Goal: Task Accomplishment & Management: Manage account settings

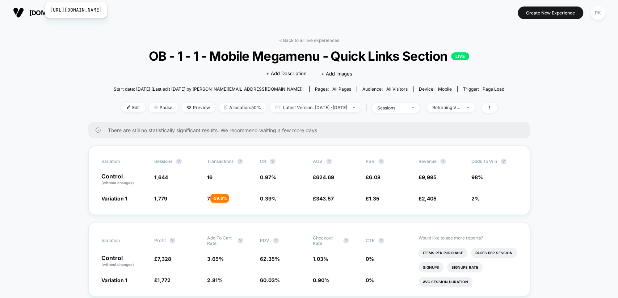
click at [41, 10] on span "[DOMAIN_NAME]" at bounding box center [55, 13] width 52 height 8
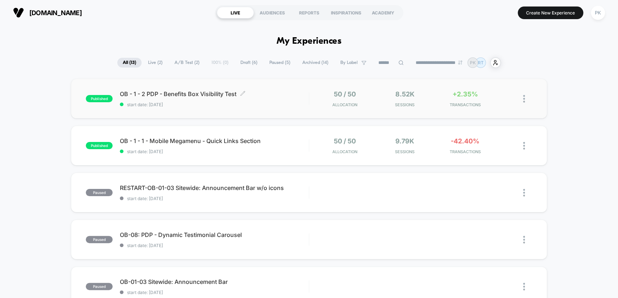
click at [289, 99] on div "OB - 1 - 2 PDP - Benefits Box Visibility Test Click to edit experience details …" at bounding box center [214, 98] width 188 height 17
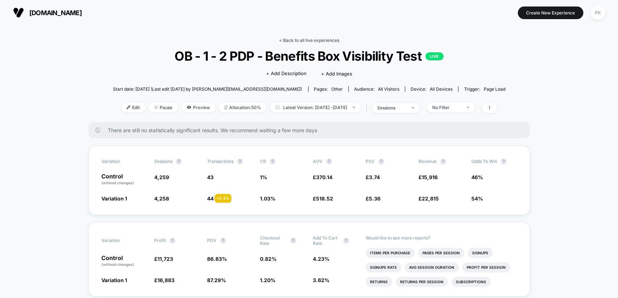
click at [291, 40] on link "< Back to all live experiences" at bounding box center [309, 40] width 60 height 5
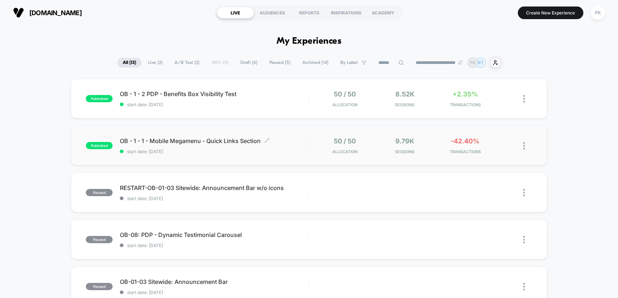
click at [296, 152] on span "start date: [DATE]" at bounding box center [214, 151] width 188 height 5
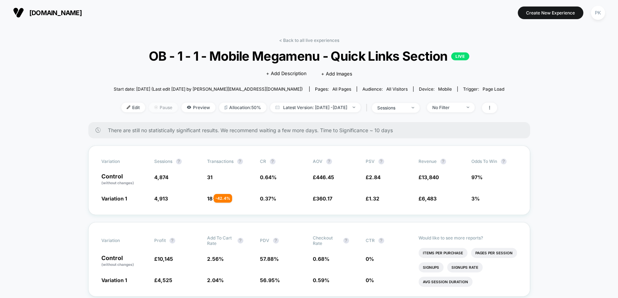
click at [156, 108] on span "Pause" at bounding box center [163, 108] width 29 height 10
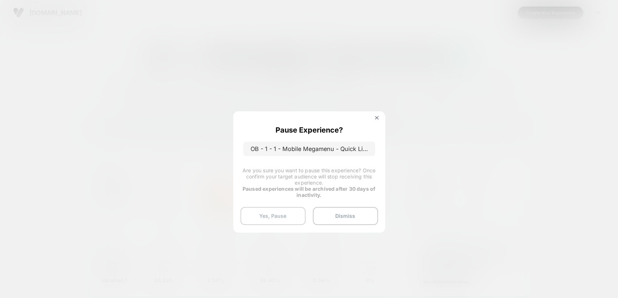
click at [277, 213] on button "Yes, Pause" at bounding box center [272, 216] width 65 height 18
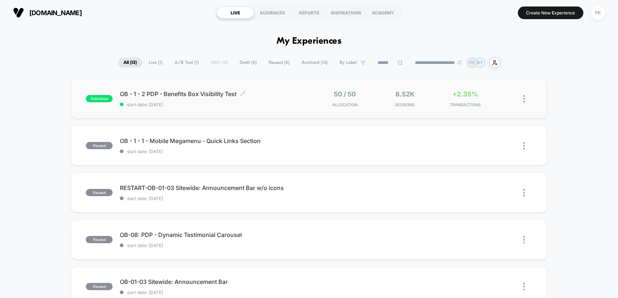
click at [270, 93] on span "OB - 1 - 2 PDP - Benefits Box Visibility Test Click to edit experience details" at bounding box center [214, 93] width 188 height 7
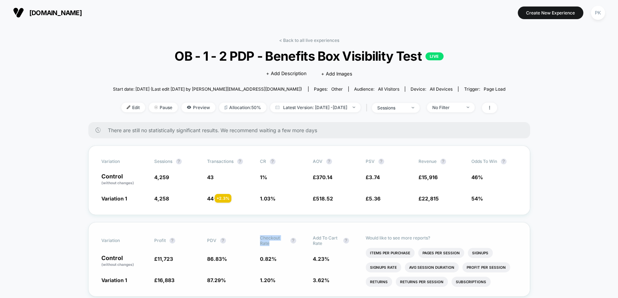
drag, startPoint x: 257, startPoint y: 236, endPoint x: 271, endPoint y: 245, distance: 16.8
click at [271, 245] on div "Variation Profit ? PDV ? Checkout Rate ? Add To Cart Rate ? Control (without ch…" at bounding box center [308, 259] width 441 height 75
copy span "Checkout Rate"
click at [39, 16] on span "[DOMAIN_NAME]" at bounding box center [55, 13] width 52 height 8
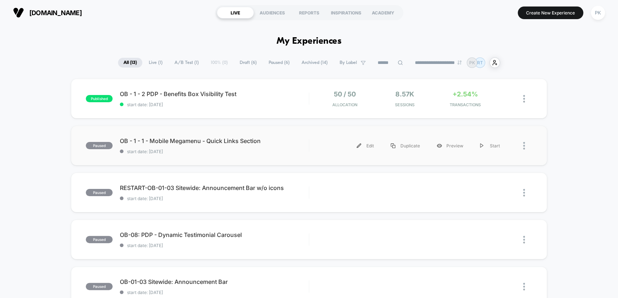
click at [285, 137] on div "paused OB - 1 - 1 - Mobile Megamenu - Quick Links Section start date: [DATE] Ed…" at bounding box center [308, 146] width 475 height 40
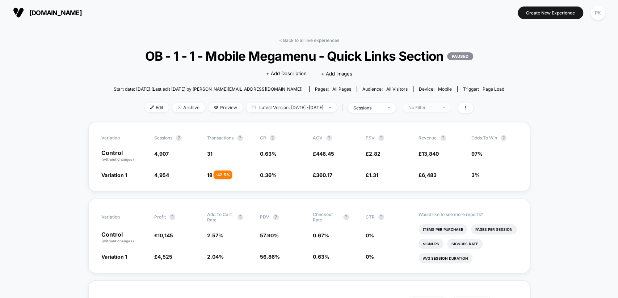
click at [433, 110] on div "No Filter" at bounding box center [422, 107] width 29 height 5
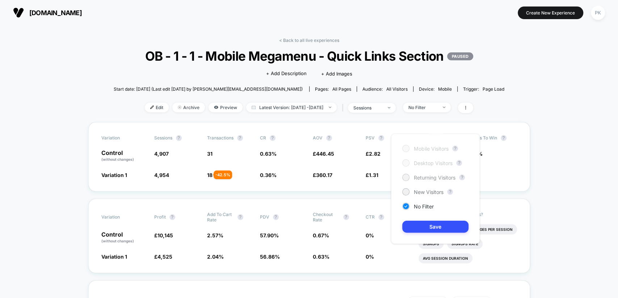
click at [423, 181] on div "Returning Visitors" at bounding box center [428, 177] width 53 height 7
click at [434, 229] on button "Save" at bounding box center [435, 227] width 66 height 12
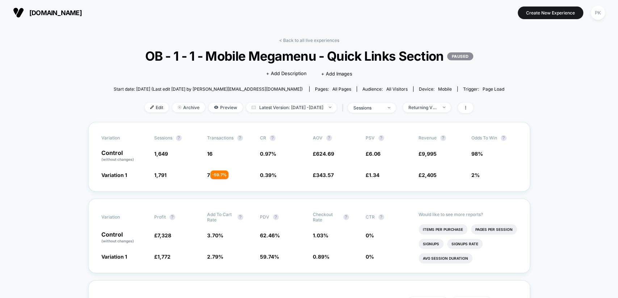
click at [431, 116] on div "< Back to all live experiences OB - 1 - 1 - Mobile Megamenu - Quick Links Secti…" at bounding box center [309, 80] width 390 height 85
click at [436, 122] on div "< Back to all live experiences OB - 1 - 1 - Mobile Megamenu - Quick Links Secti…" at bounding box center [309, 80] width 390 height 85
click at [434, 110] on div "Returning Visitors" at bounding box center [422, 107] width 29 height 5
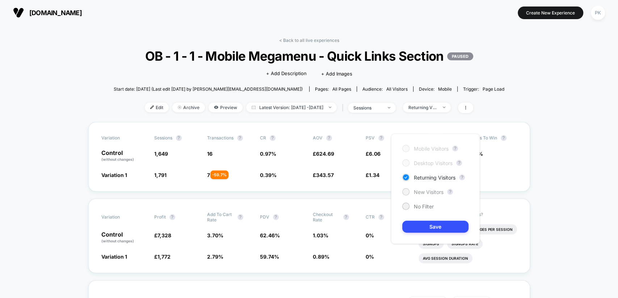
click at [425, 194] on span "New Visitors" at bounding box center [429, 192] width 30 height 6
click at [430, 224] on button "Save" at bounding box center [435, 227] width 66 height 12
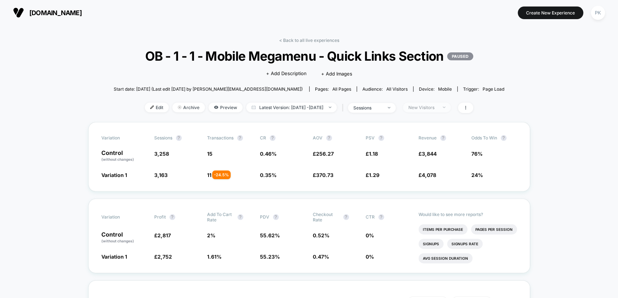
click at [424, 110] on div "New Visitors" at bounding box center [422, 107] width 29 height 5
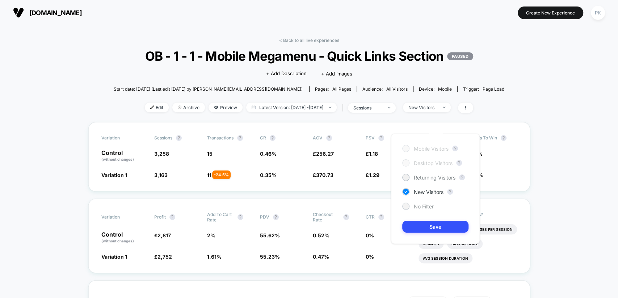
click at [423, 207] on span "No Filter" at bounding box center [424, 207] width 20 height 6
click at [436, 225] on button "Save" at bounding box center [435, 227] width 66 height 12
